Goal: Check status: Check status

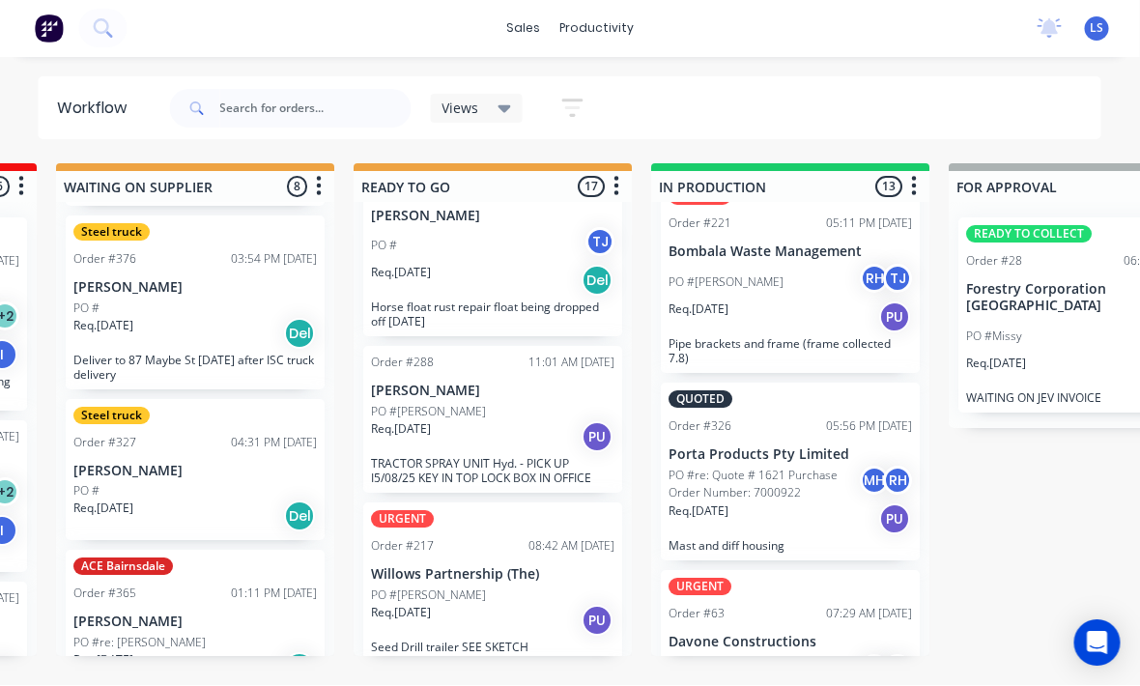
scroll to position [427, 0]
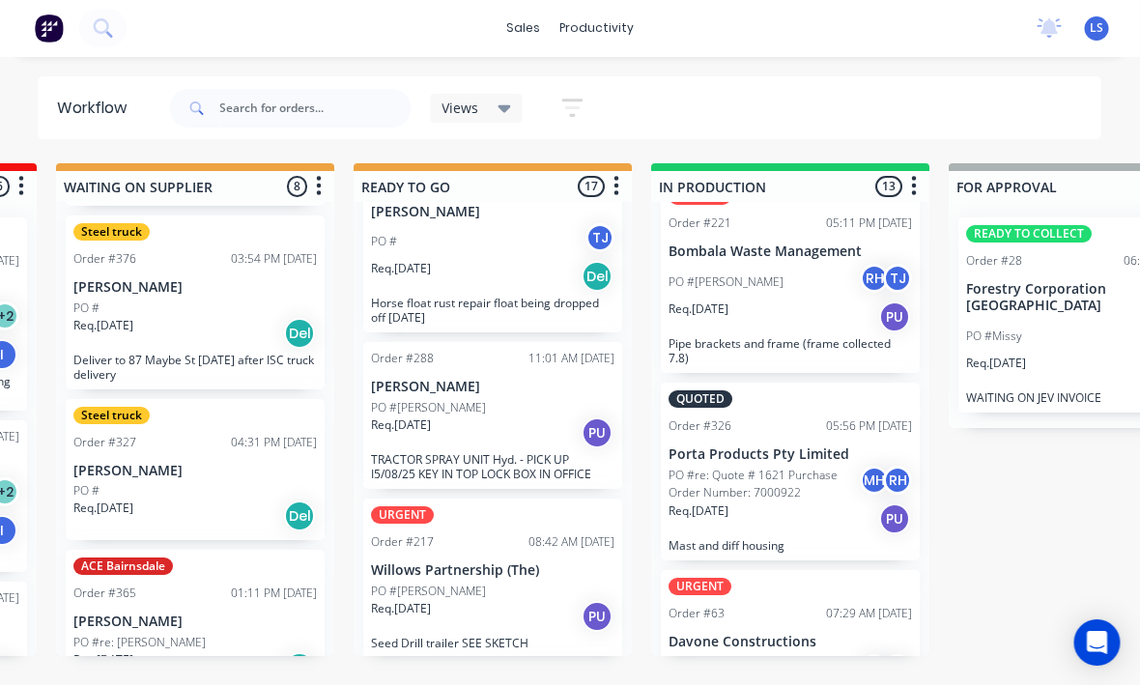
click at [526, 261] on div "Req. [DATE] Del" at bounding box center [493, 277] width 243 height 33
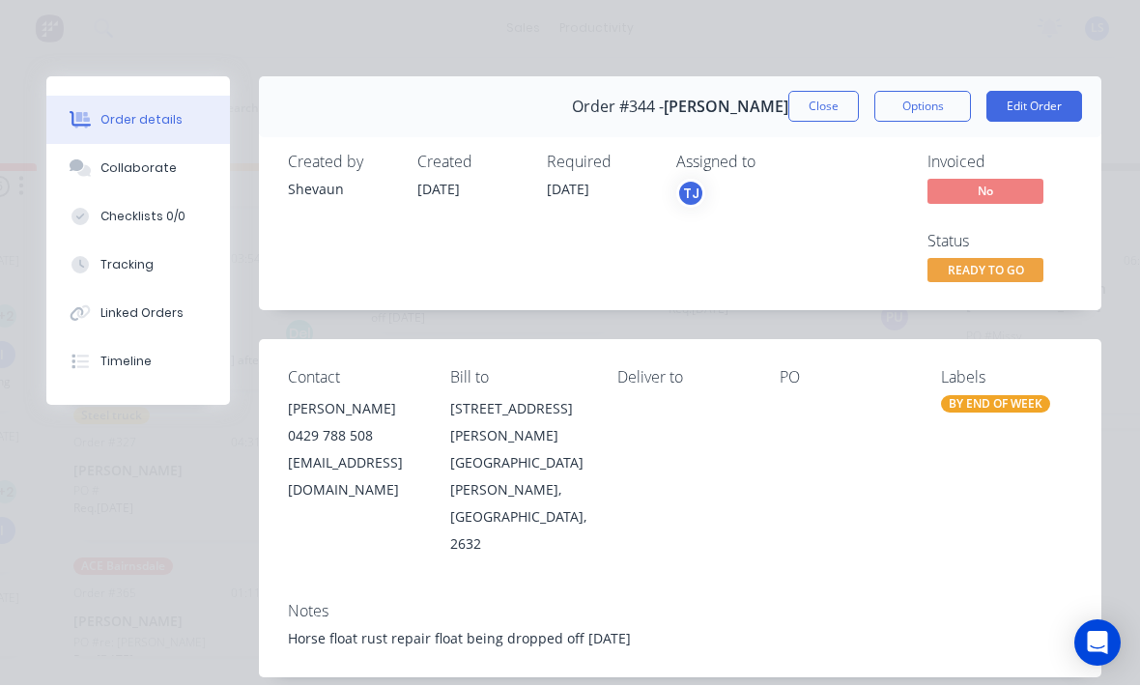
scroll to position [-1, 0]
click at [826, 115] on button "Close" at bounding box center [823, 107] width 71 height 31
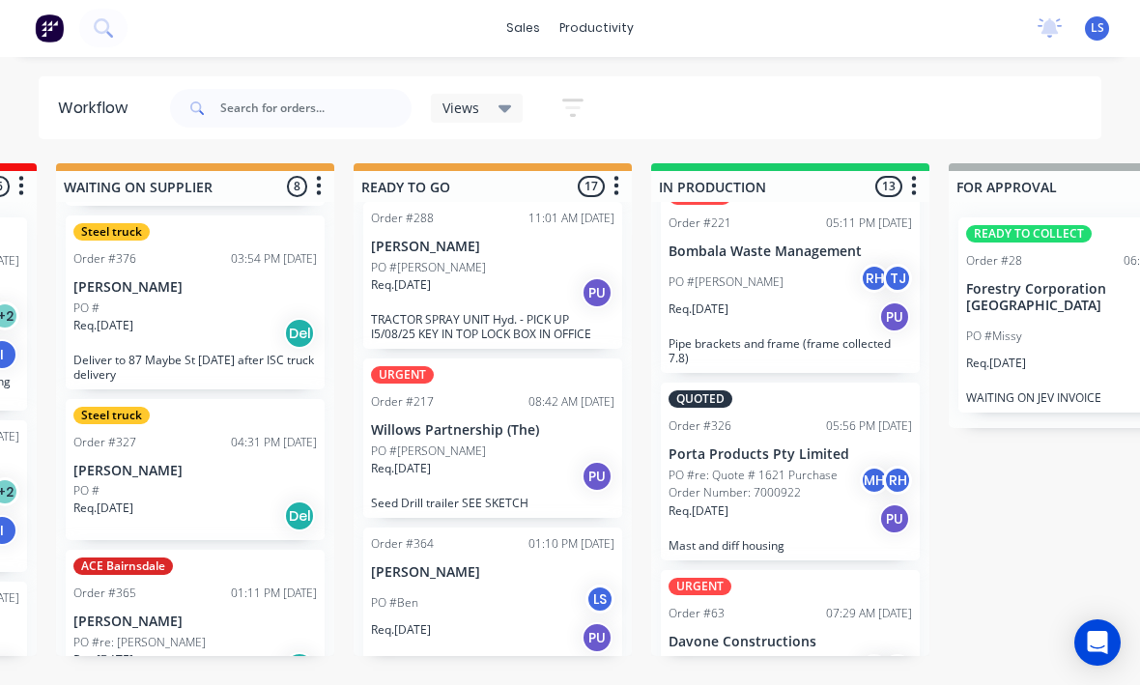
scroll to position [570, 0]
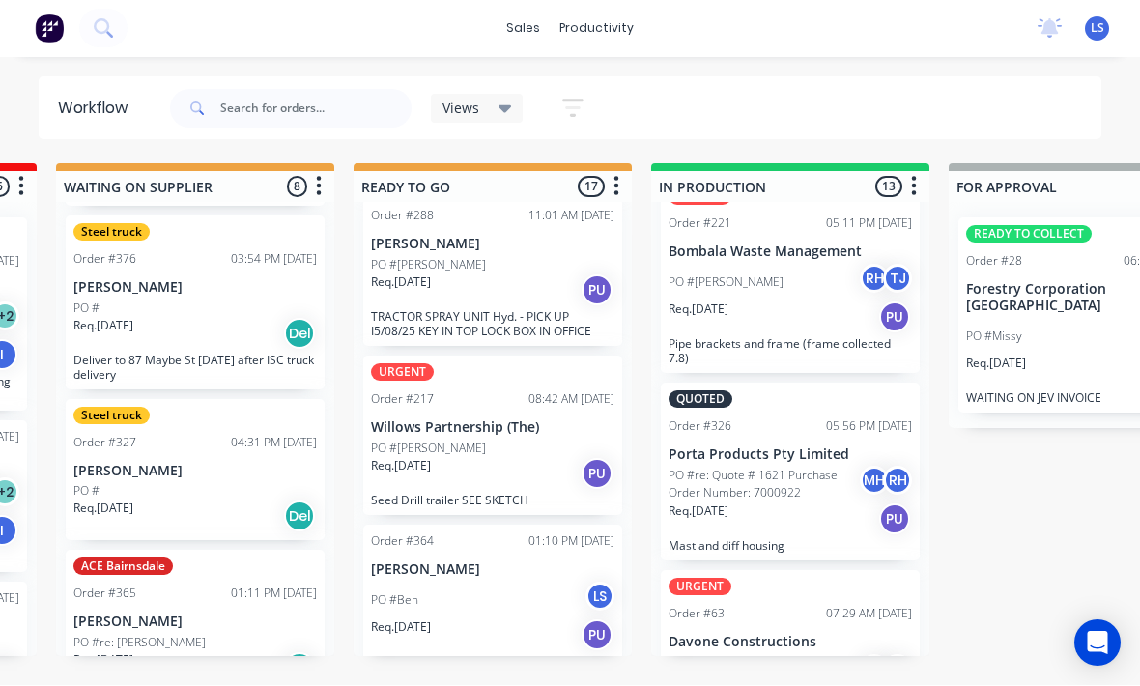
click at [566, 310] on p "TRACTOR SPRAY UNIT Hyd. - PICK UP I5/08/25 KEY IN TOP LOCK BOX IN OFFICE" at bounding box center [492, 324] width 243 height 29
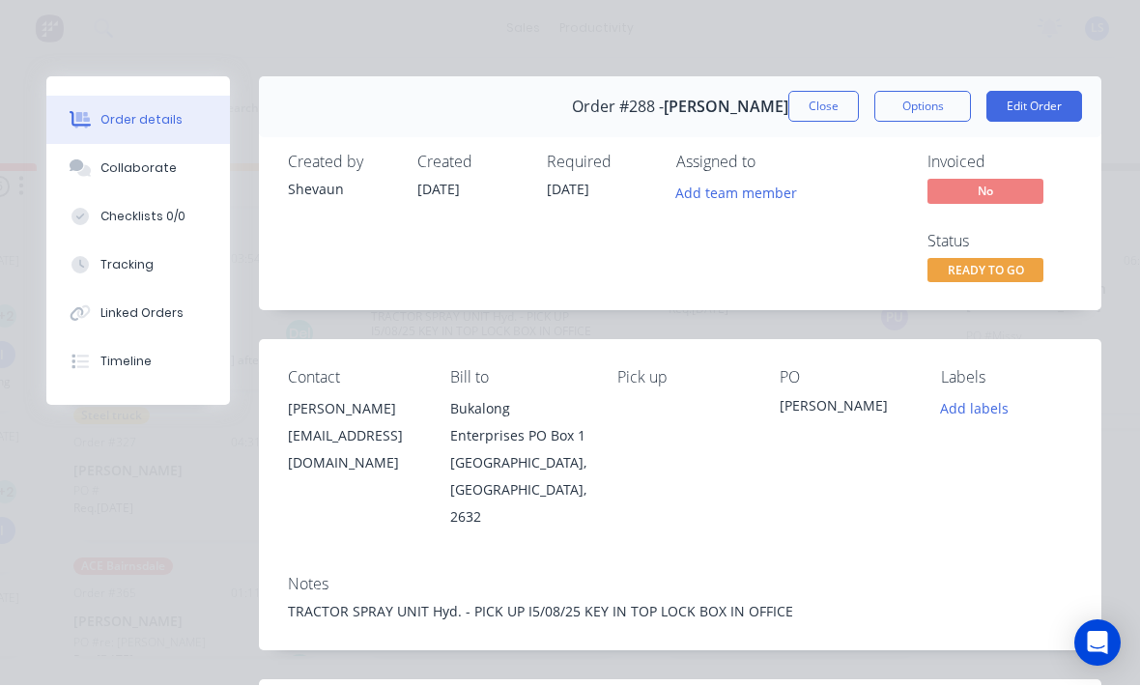
scroll to position [0, 0]
click at [826, 104] on button "Close" at bounding box center [823, 107] width 71 height 31
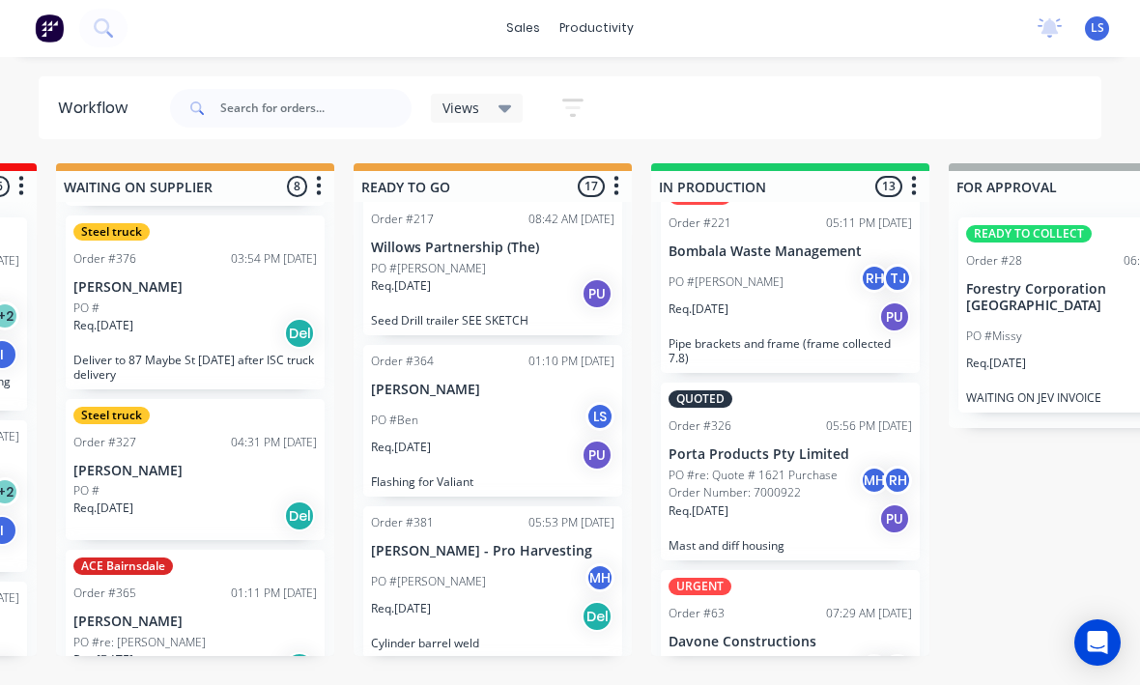
scroll to position [751, 0]
click at [529, 439] on div "Req. [DATE] PU" at bounding box center [492, 455] width 243 height 33
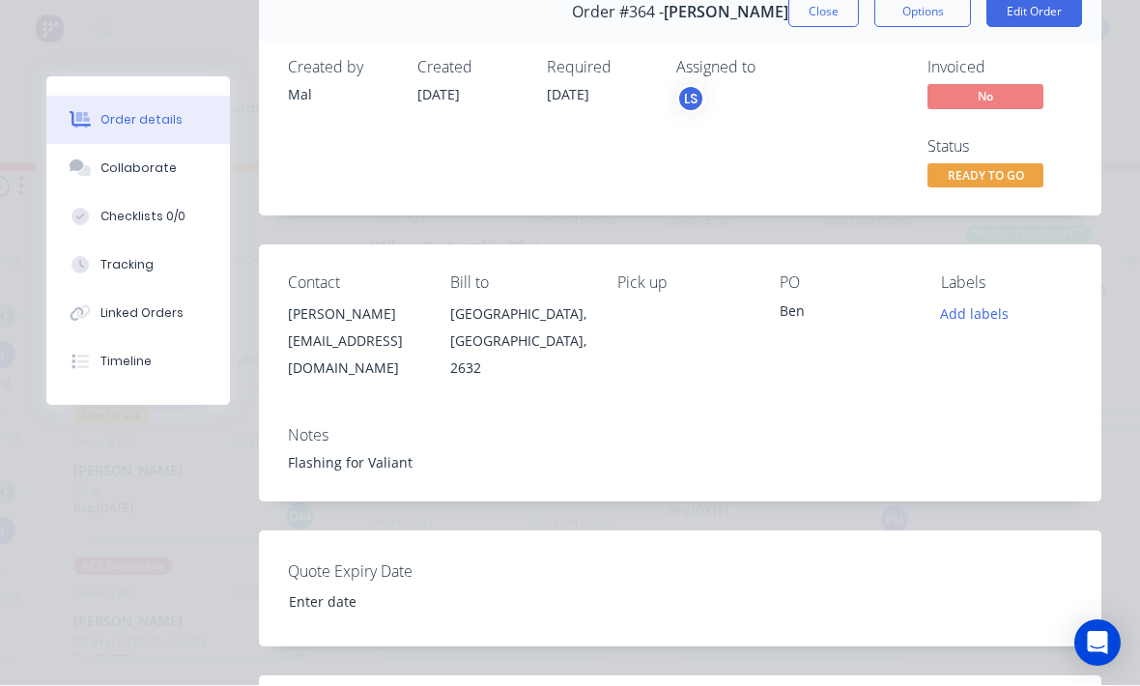
scroll to position [92, 0]
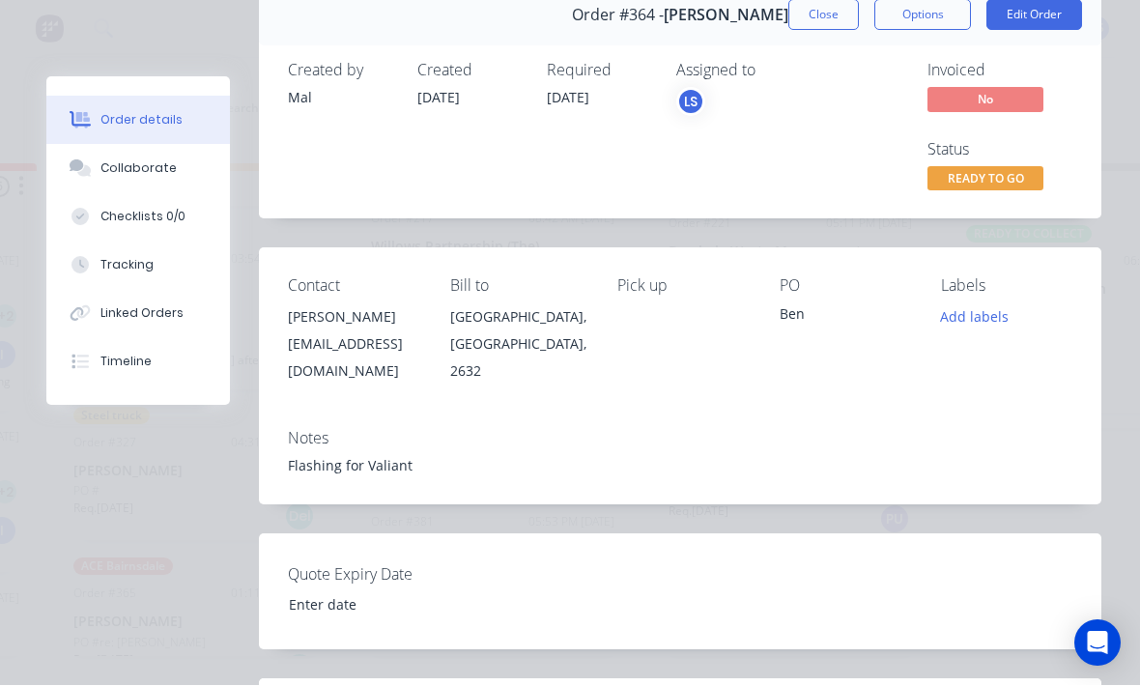
click at [156, 169] on div "Collaborate" at bounding box center [138, 168] width 76 height 17
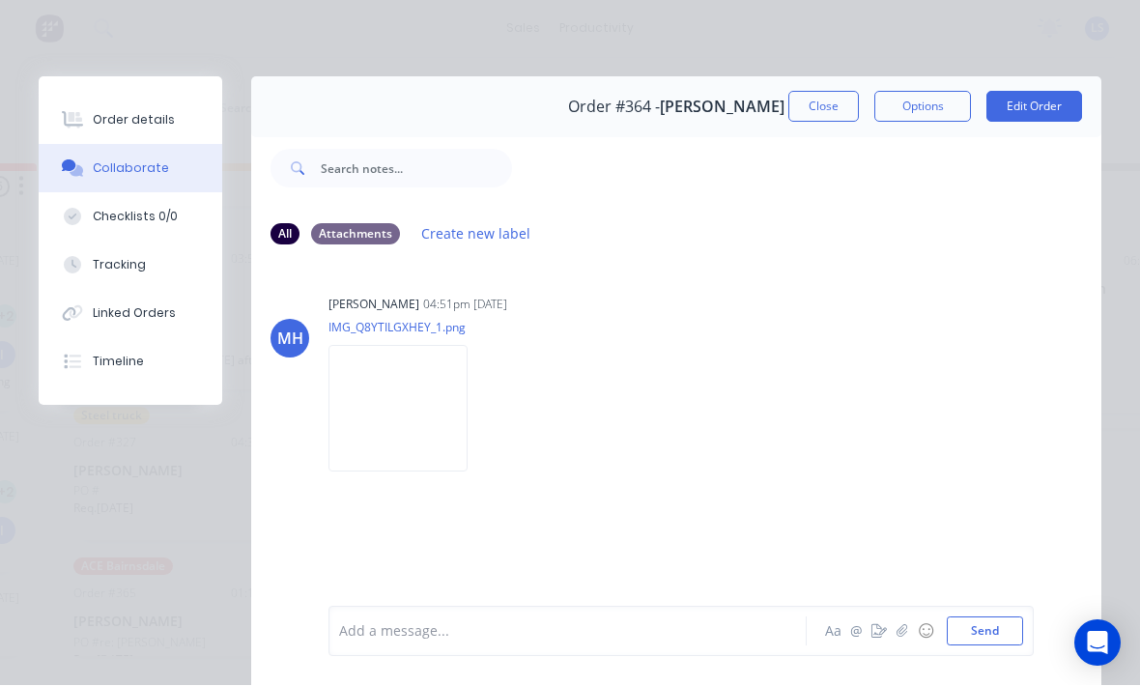
click at [405, 418] on img at bounding box center [397, 409] width 139 height 127
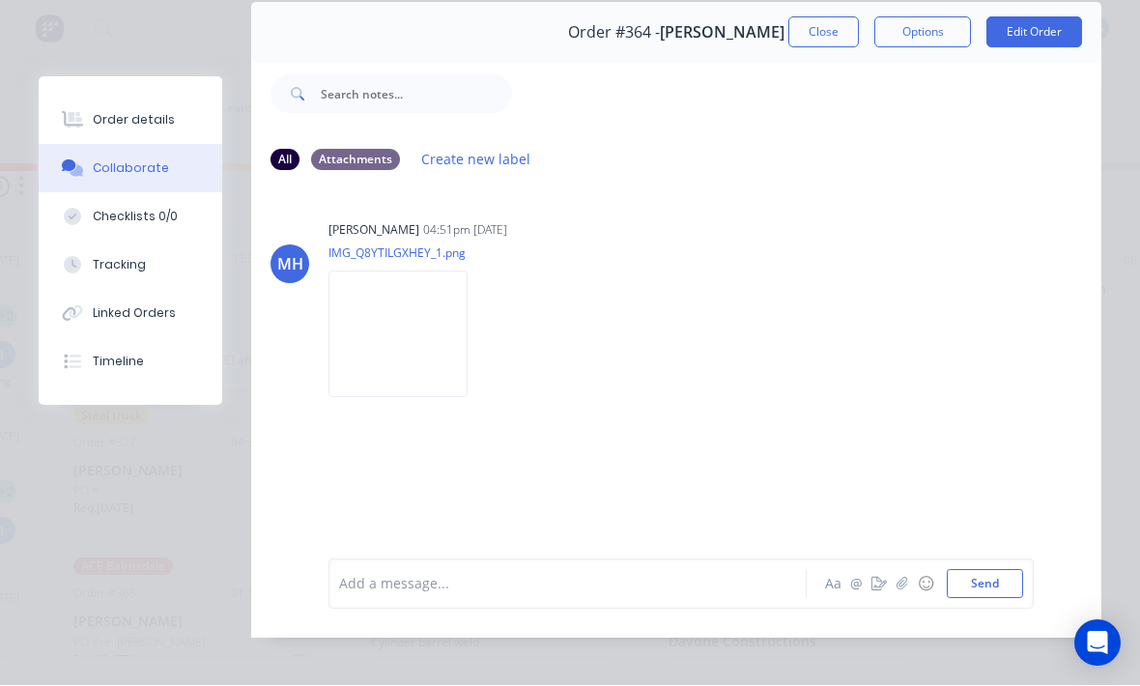
scroll to position [91, 0]
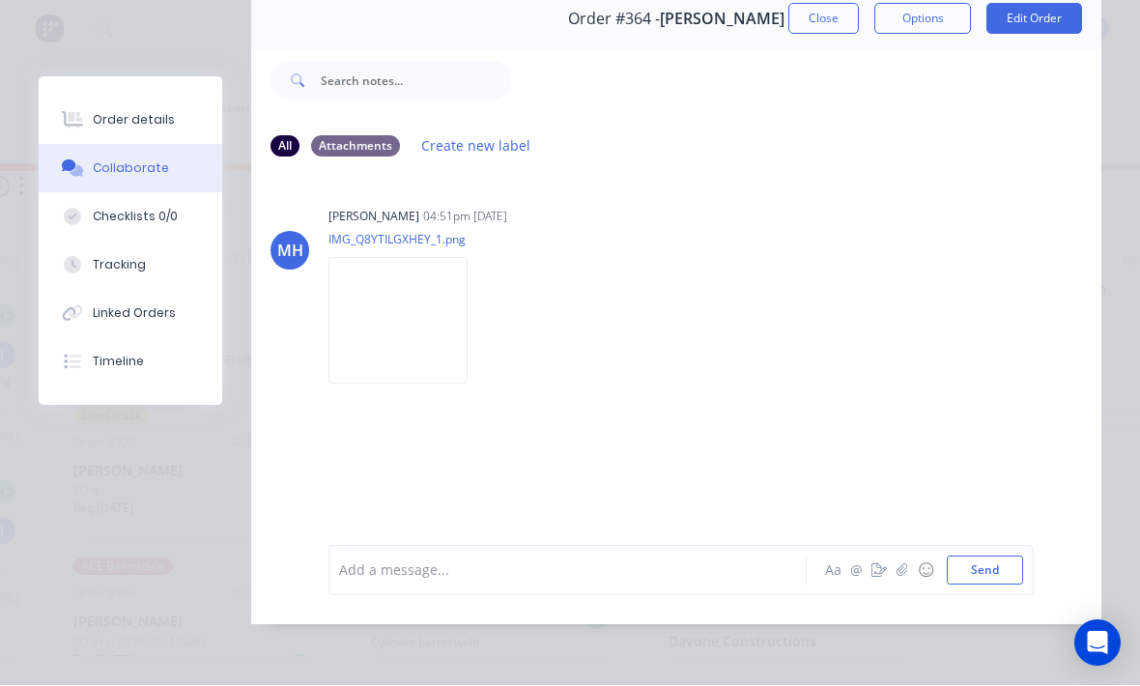
click at [372, 330] on img at bounding box center [397, 321] width 139 height 127
click at [805, 13] on button "Close" at bounding box center [823, 19] width 71 height 31
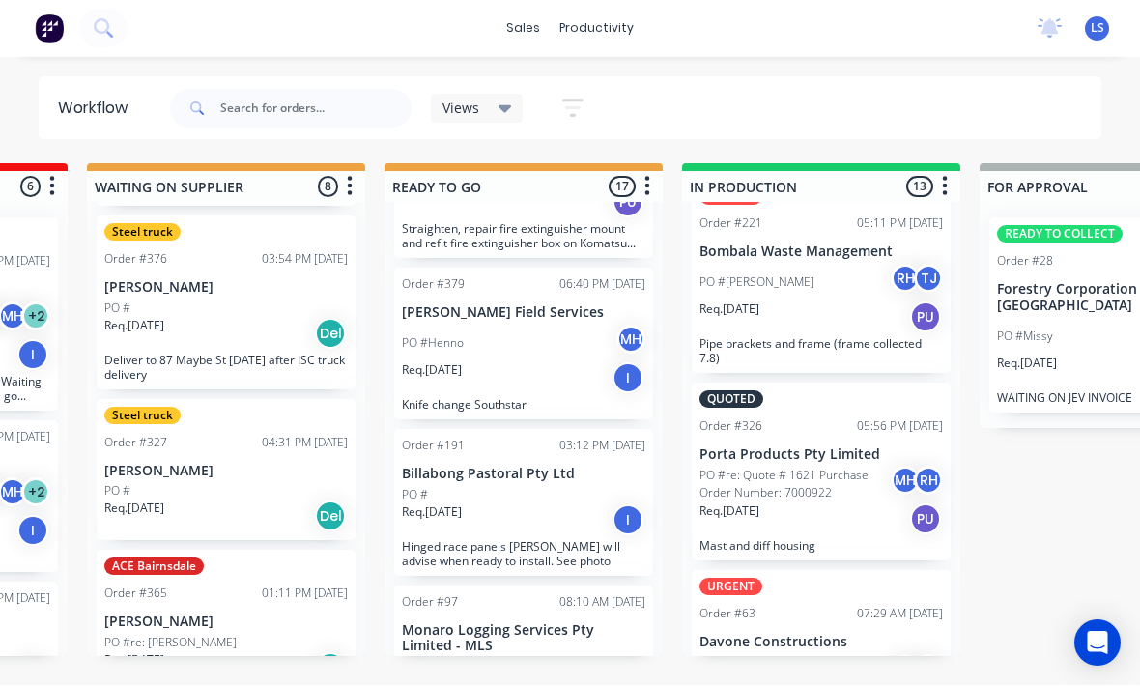
scroll to position [2376, 0]
click at [575, 473] on div "Order #191 03:12 PM [DATE] Billabong Pastoral Pty Ltd PO # Req. [DATE] I Hinged…" at bounding box center [523, 504] width 259 height 147
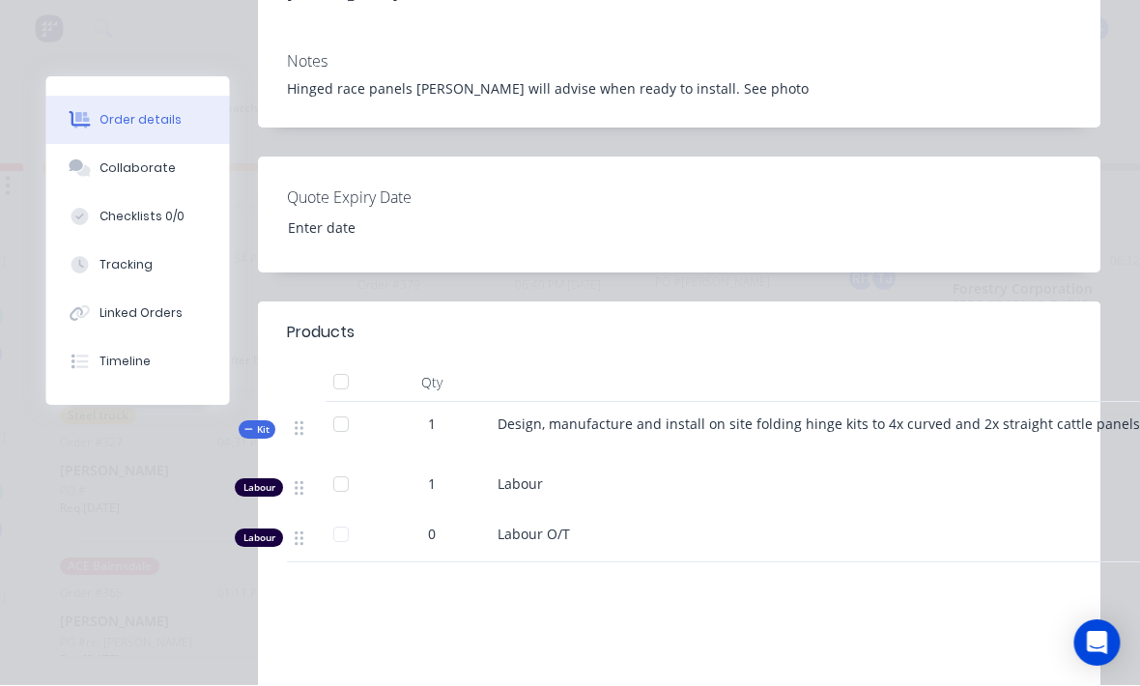
scroll to position [493, 0]
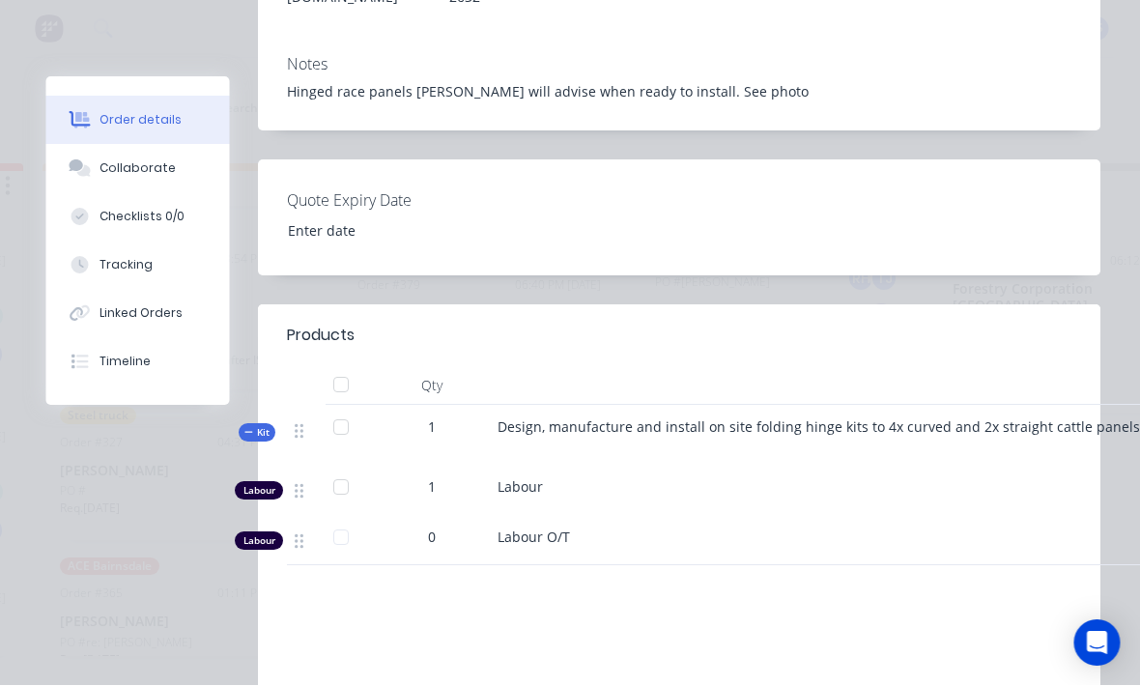
click at [166, 211] on div "Checklists 0/0" at bounding box center [142, 217] width 85 height 17
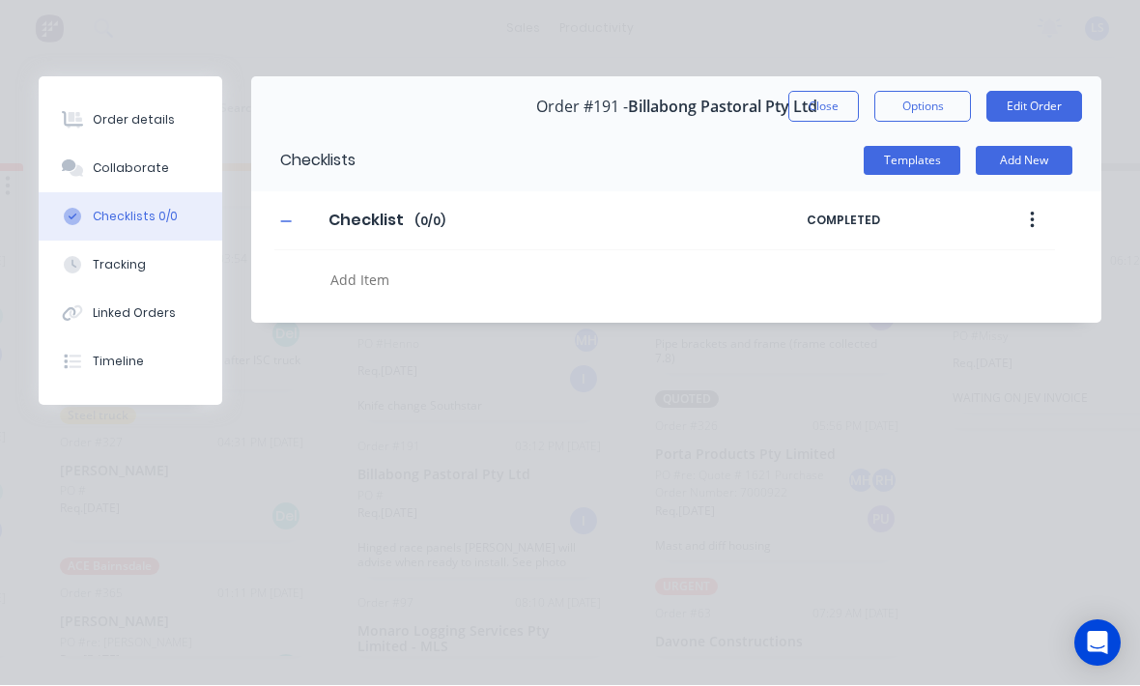
click at [177, 170] on button "Collaborate" at bounding box center [131, 169] width 184 height 48
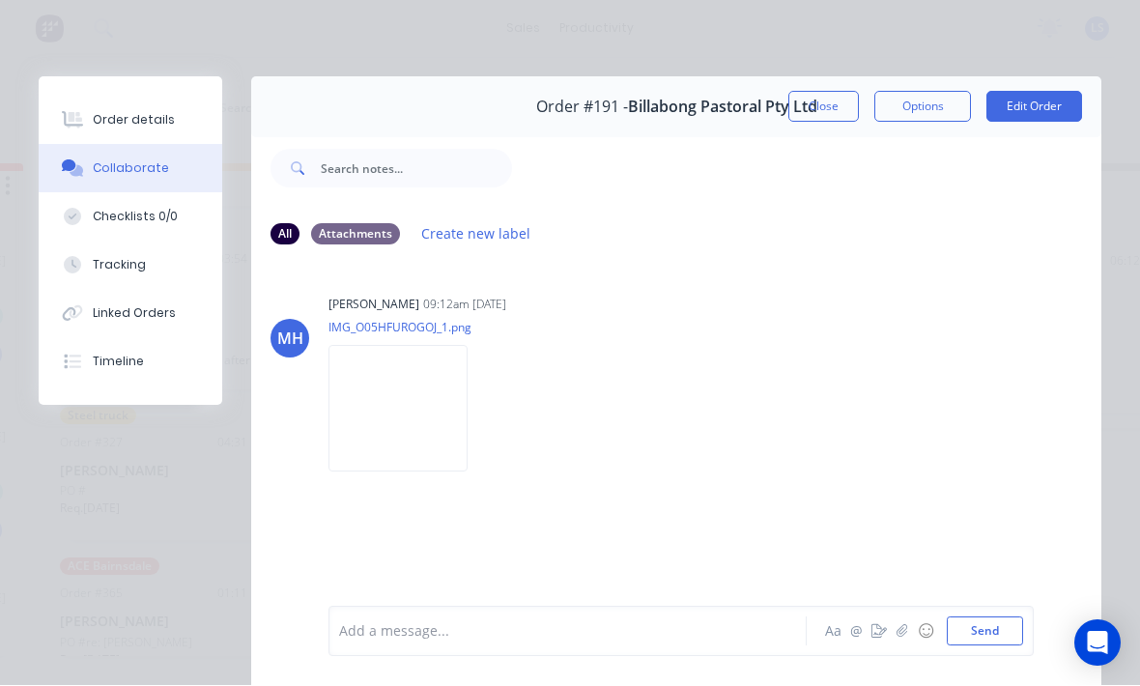
click at [406, 440] on img at bounding box center [397, 409] width 139 height 127
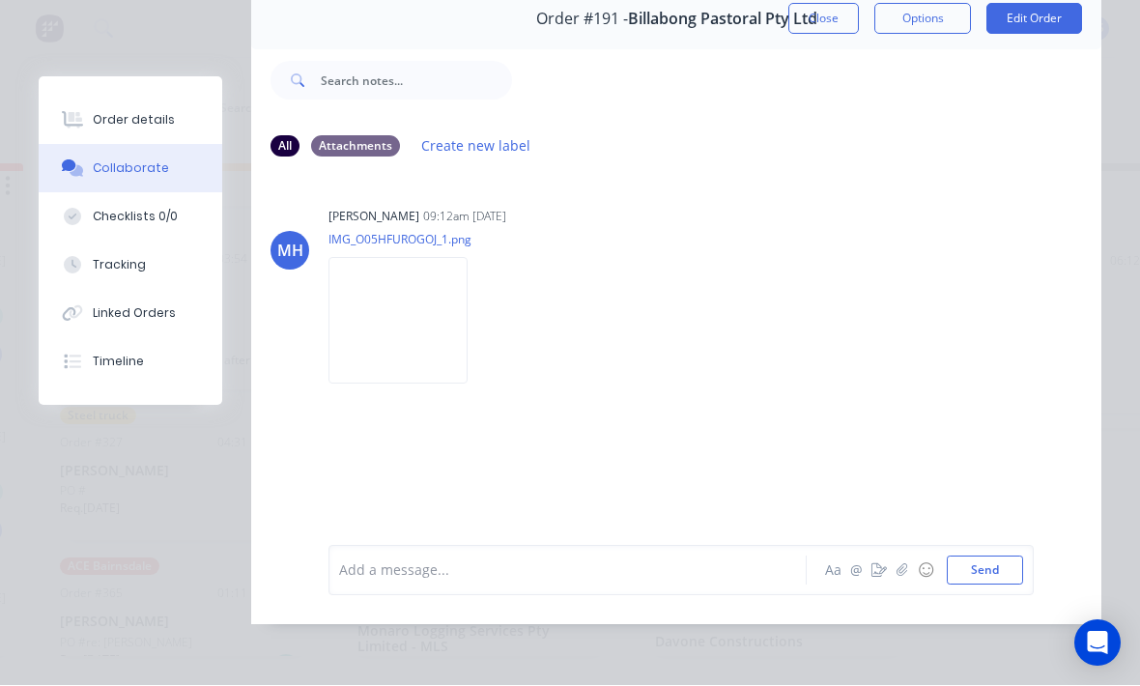
scroll to position [109, 0]
click at [383, 312] on img at bounding box center [397, 321] width 139 height 127
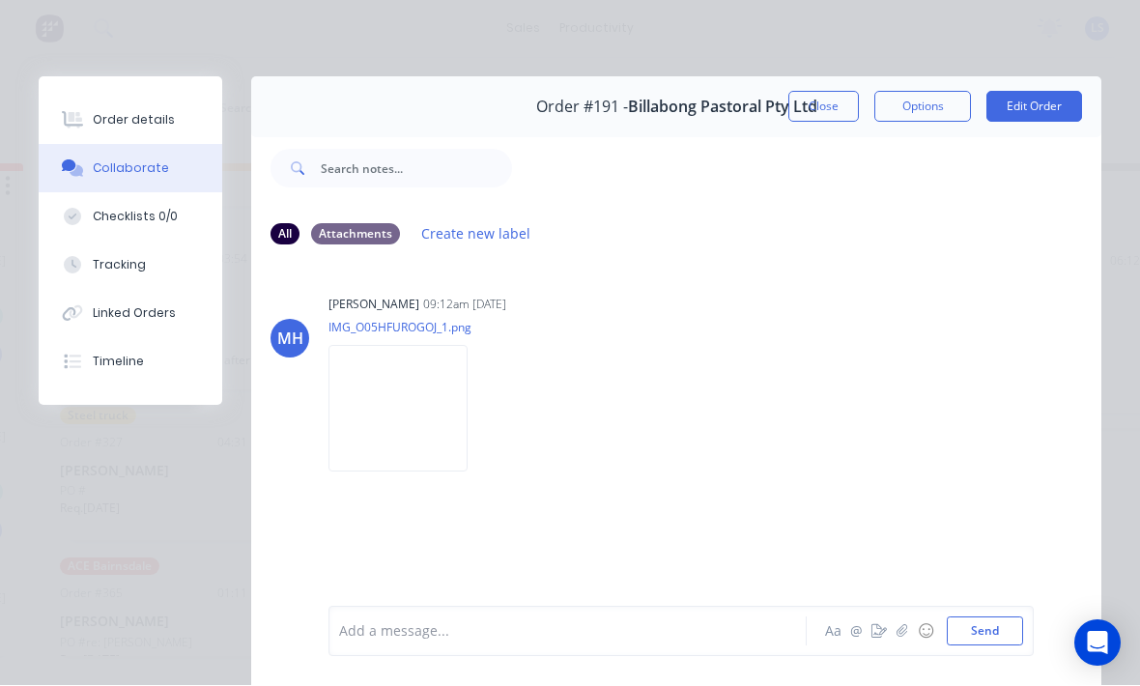
scroll to position [0, 0]
click at [812, 108] on button "Close" at bounding box center [823, 107] width 71 height 31
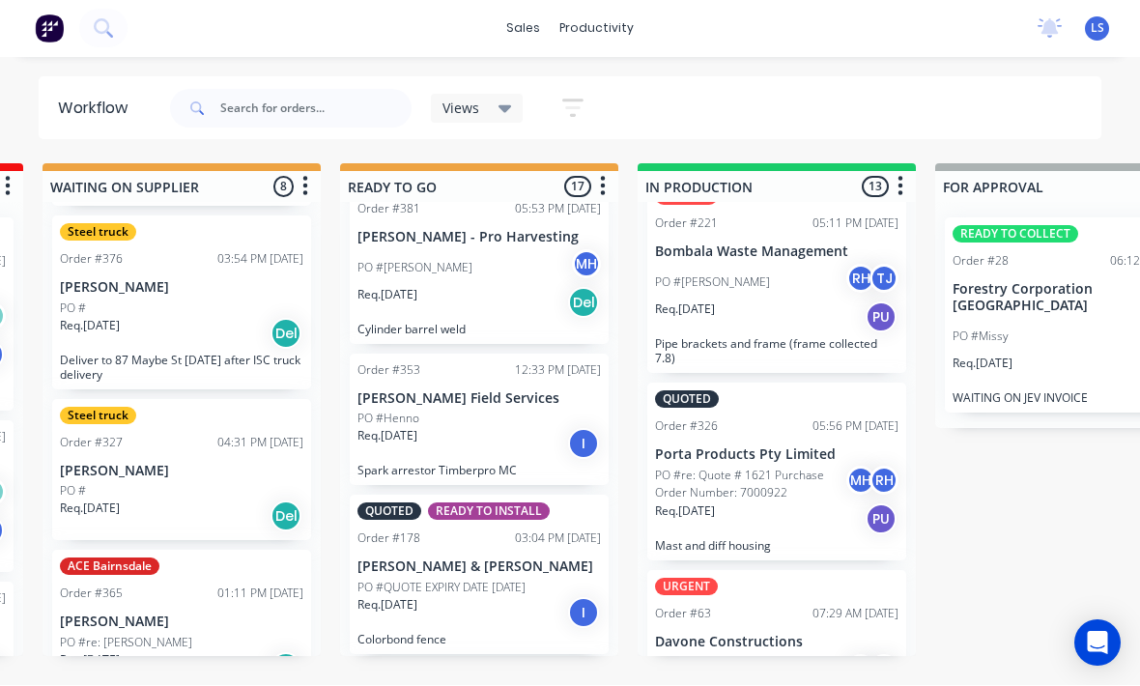
scroll to position [1060, 0]
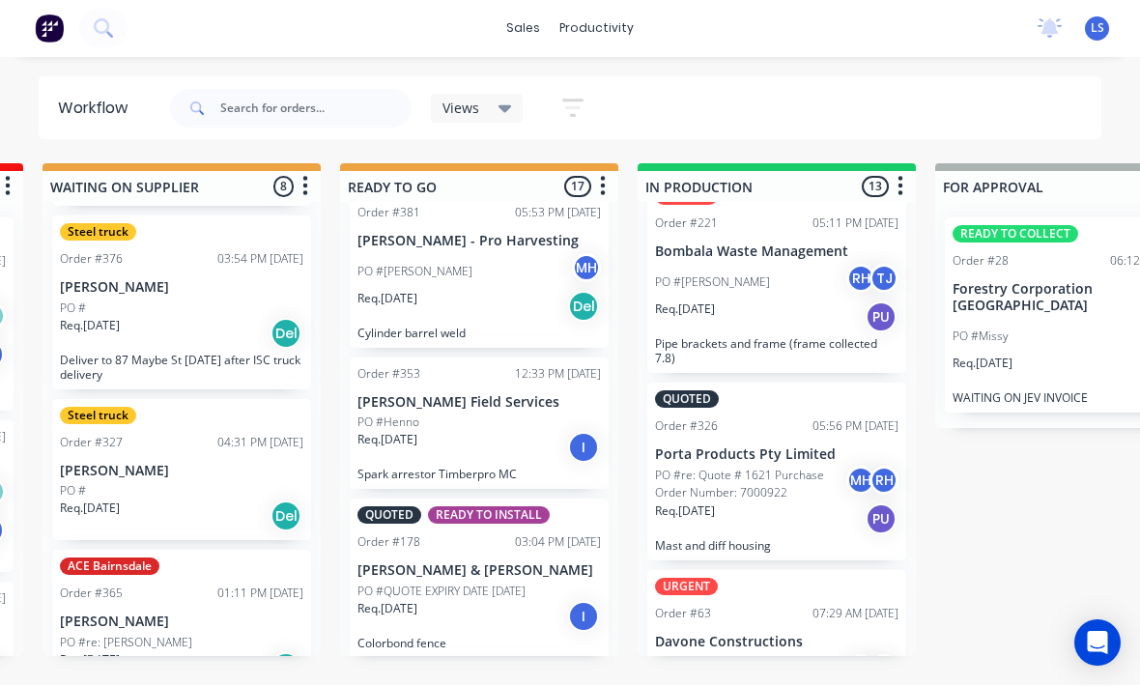
click at [530, 432] on div "Req. [DATE] I" at bounding box center [478, 448] width 243 height 33
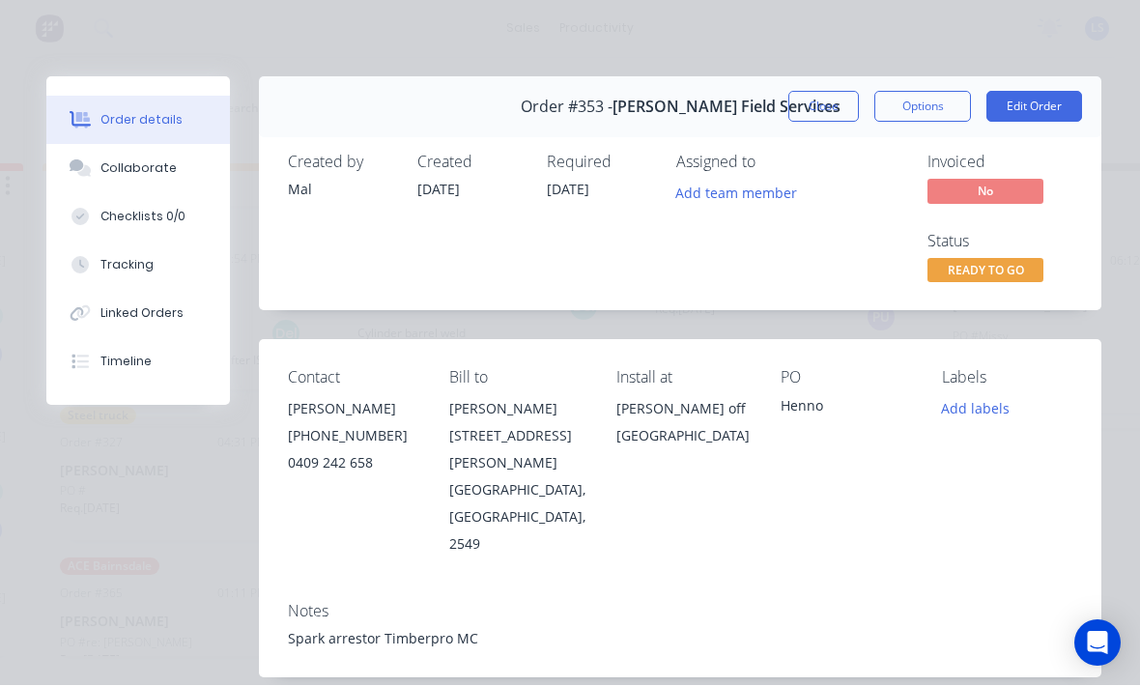
scroll to position [0, 0]
click at [840, 103] on button "Close" at bounding box center [823, 107] width 71 height 31
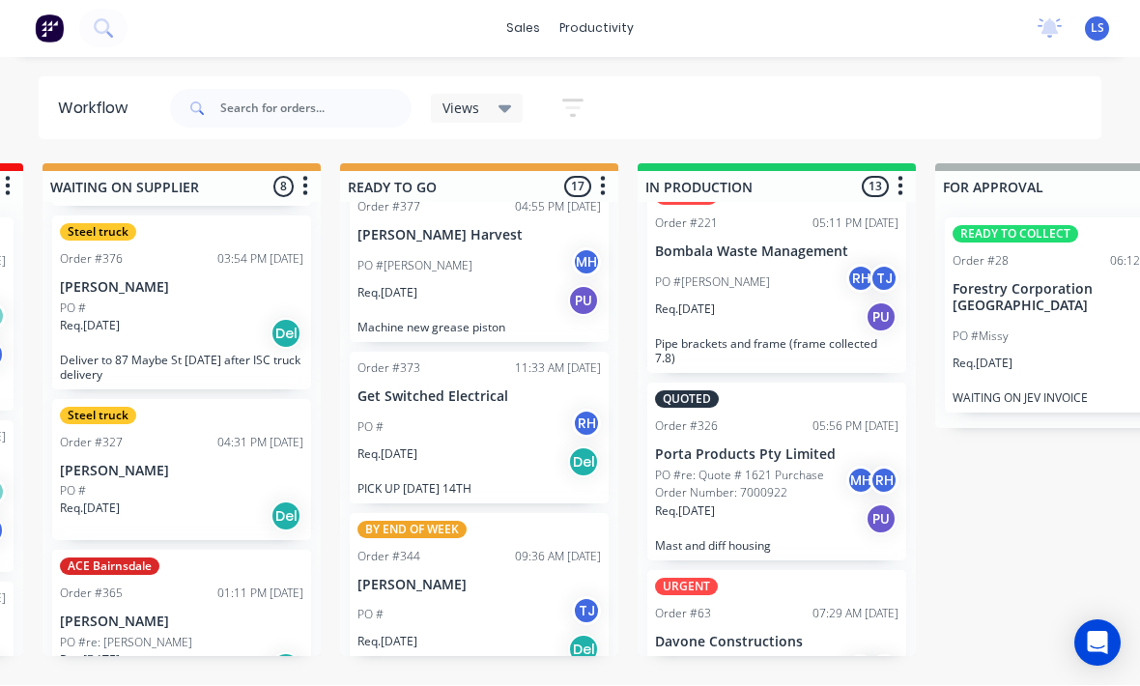
scroll to position [53, 0]
click at [503, 483] on p "PICK UP [DATE] 14TH" at bounding box center [478, 490] width 243 height 14
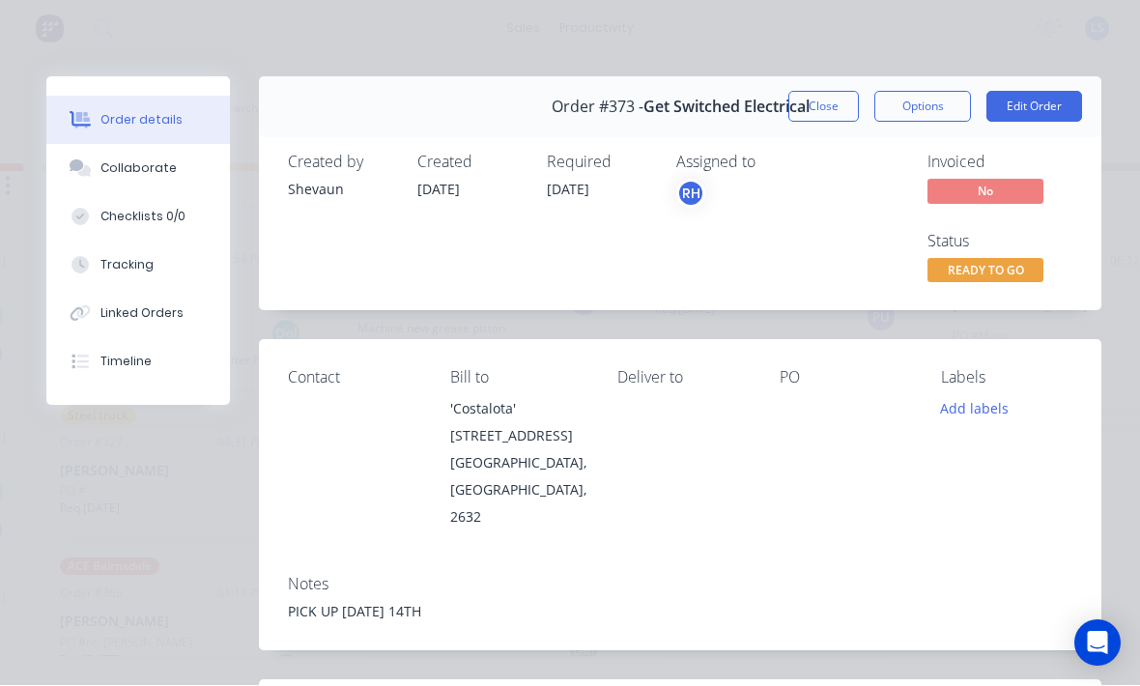
scroll to position [0, 0]
click at [820, 112] on button "Close" at bounding box center [823, 107] width 71 height 31
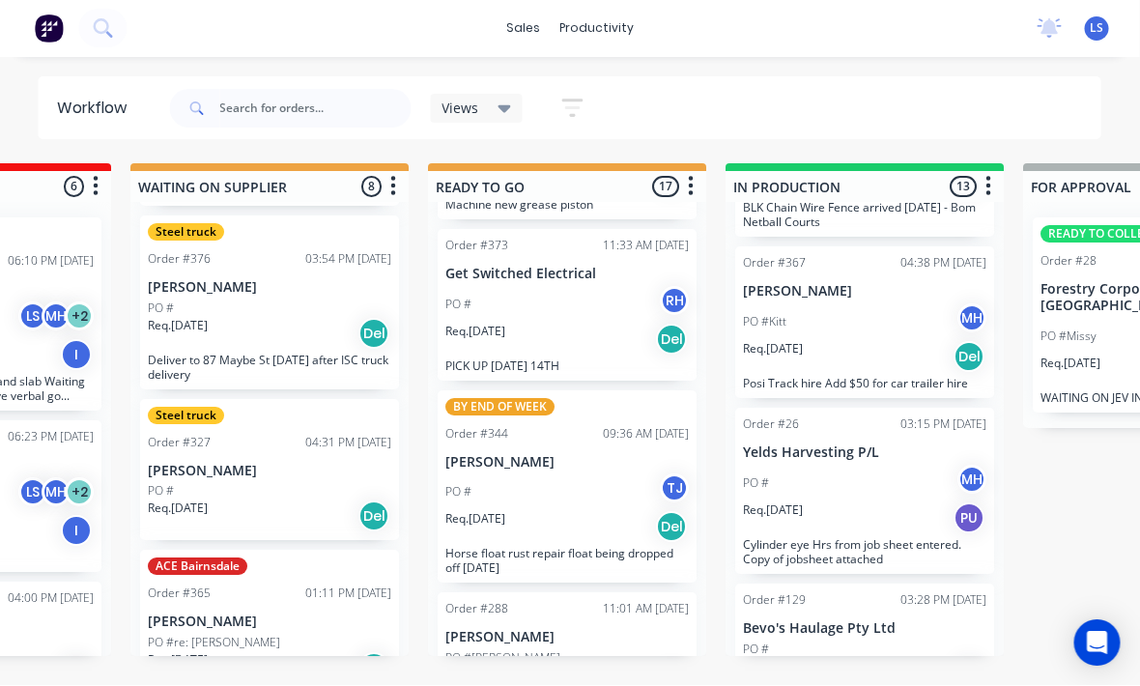
scroll to position [35, 506]
